Goal: Navigation & Orientation: Find specific page/section

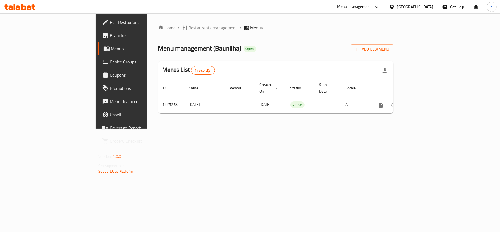
click at [189, 31] on span "Restaurants management" at bounding box center [213, 27] width 49 height 7
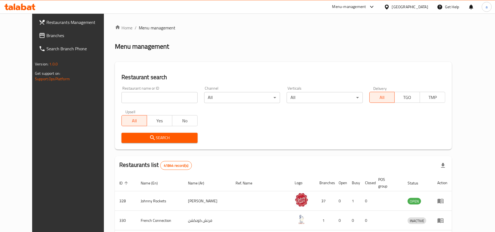
click at [46, 34] on span "Branches" at bounding box center [78, 35] width 64 height 7
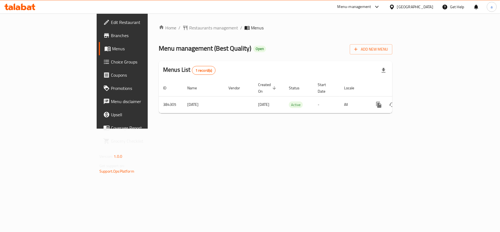
click at [414, 7] on div "United Arab Emirates" at bounding box center [415, 7] width 36 height 6
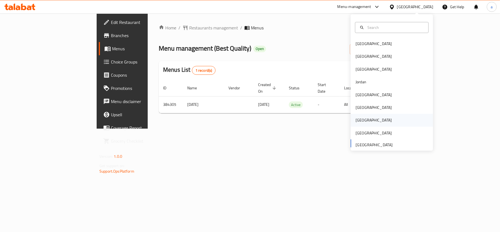
click at [358, 119] on div "Qatar" at bounding box center [374, 120] width 36 height 6
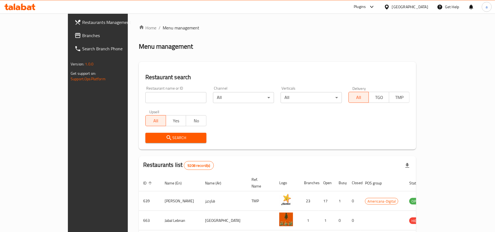
click at [390, 6] on icon at bounding box center [387, 7] width 6 height 6
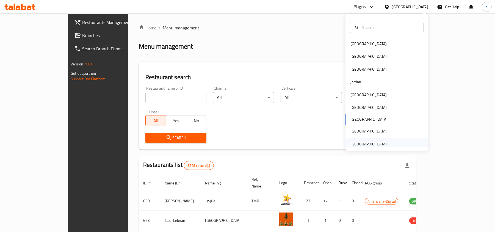
click at [364, 139] on div "United Arab Emirates" at bounding box center [368, 144] width 45 height 13
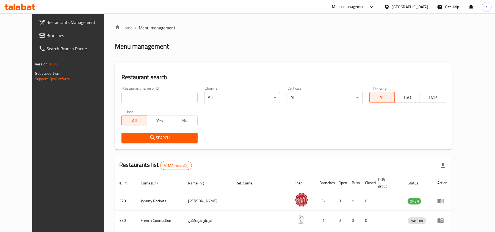
click at [48, 38] on span "Branches" at bounding box center [78, 35] width 64 height 7
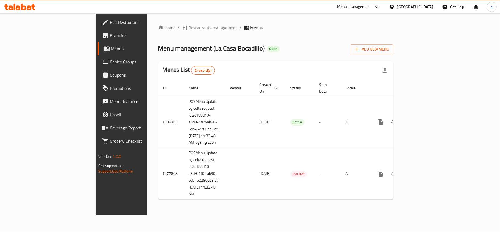
click at [402, 6] on div "[GEOGRAPHIC_DATA]" at bounding box center [415, 7] width 36 height 6
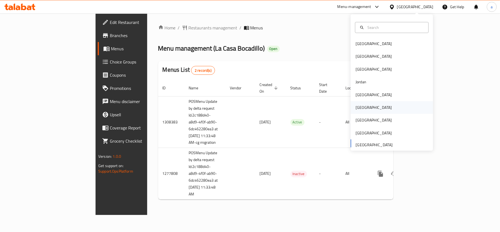
click at [361, 108] on div "[GEOGRAPHIC_DATA]" at bounding box center [374, 107] width 45 height 13
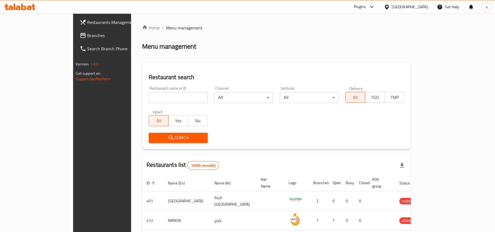
click at [87, 32] on span "Branches" at bounding box center [119, 35] width 64 height 7
